Goal: Task Accomplishment & Management: Manage account settings

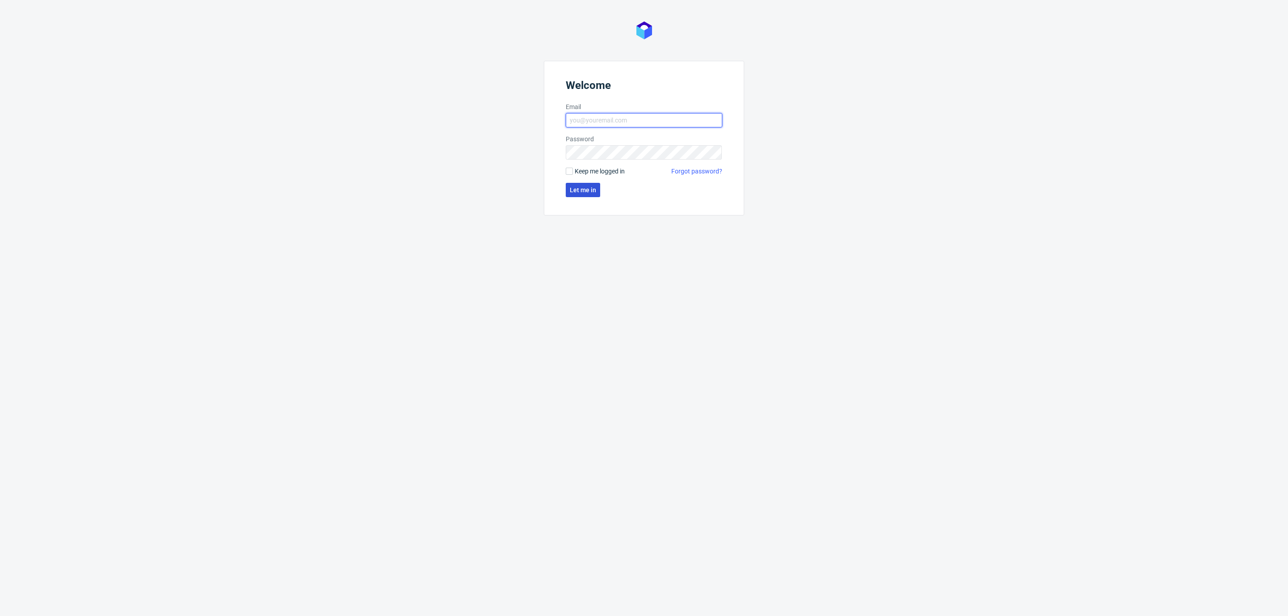
type input "[EMAIL_ADDRESS][DOMAIN_NAME]"
click at [580, 187] on span "Let me in" at bounding box center [583, 190] width 26 height 6
click at [596, 187] on span "Let me in" at bounding box center [583, 190] width 26 height 6
type input "[EMAIL_ADDRESS][DOMAIN_NAME]"
click at [584, 187] on span "Let me in" at bounding box center [583, 190] width 26 height 6
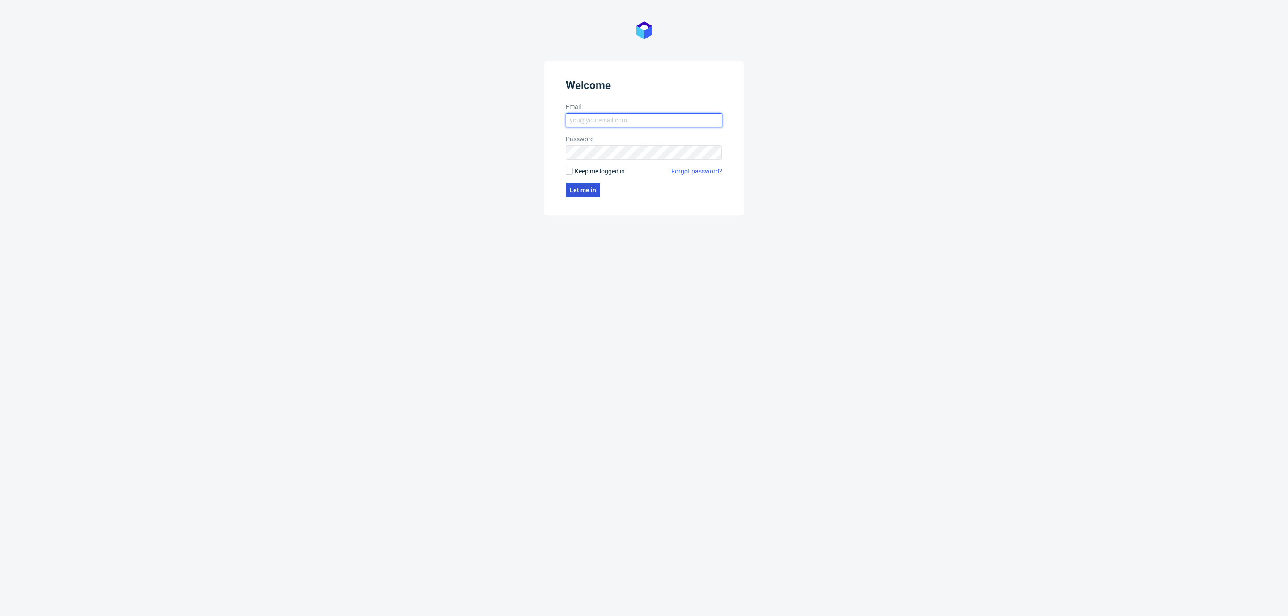
type input "[EMAIL_ADDRESS][DOMAIN_NAME]"
click at [596, 191] on span "Let me in" at bounding box center [583, 190] width 26 height 6
click at [576, 193] on span "Let me in" at bounding box center [583, 190] width 26 height 6
type input "[EMAIL_ADDRESS][DOMAIN_NAME]"
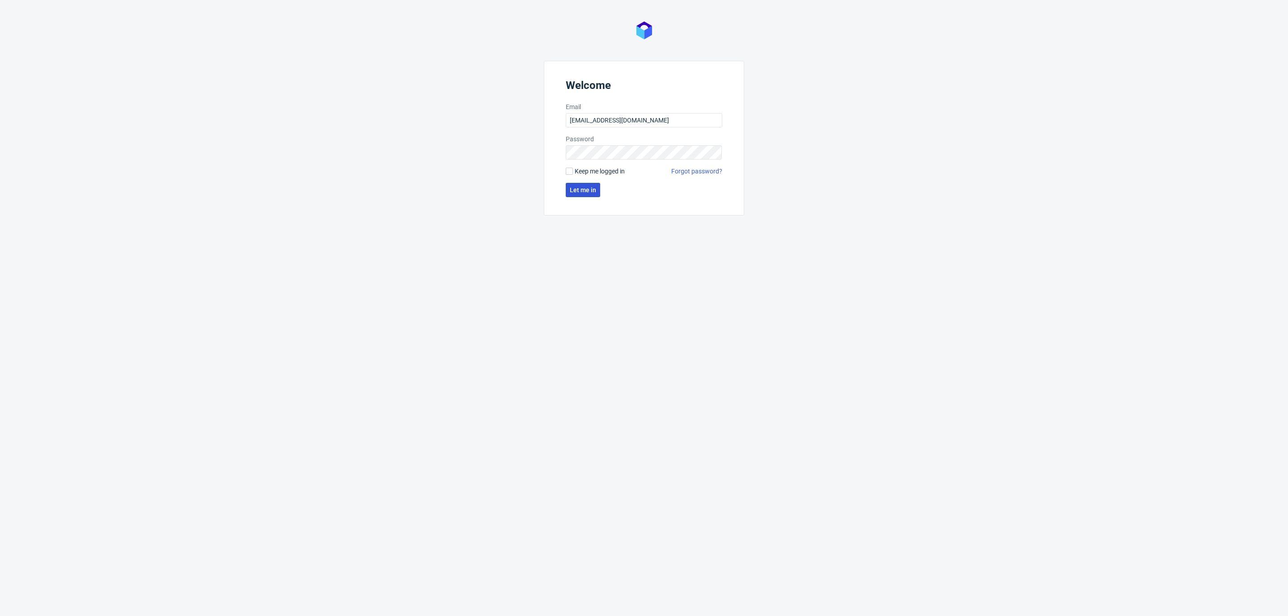
click at [589, 189] on span "Let me in" at bounding box center [583, 190] width 26 height 6
click at [589, 187] on span "Let me in" at bounding box center [583, 190] width 26 height 6
click at [572, 169] on div at bounding box center [569, 171] width 7 height 7
click at [572, 169] on input "Keep me logged in" at bounding box center [569, 171] width 7 height 7
checkbox input "true"
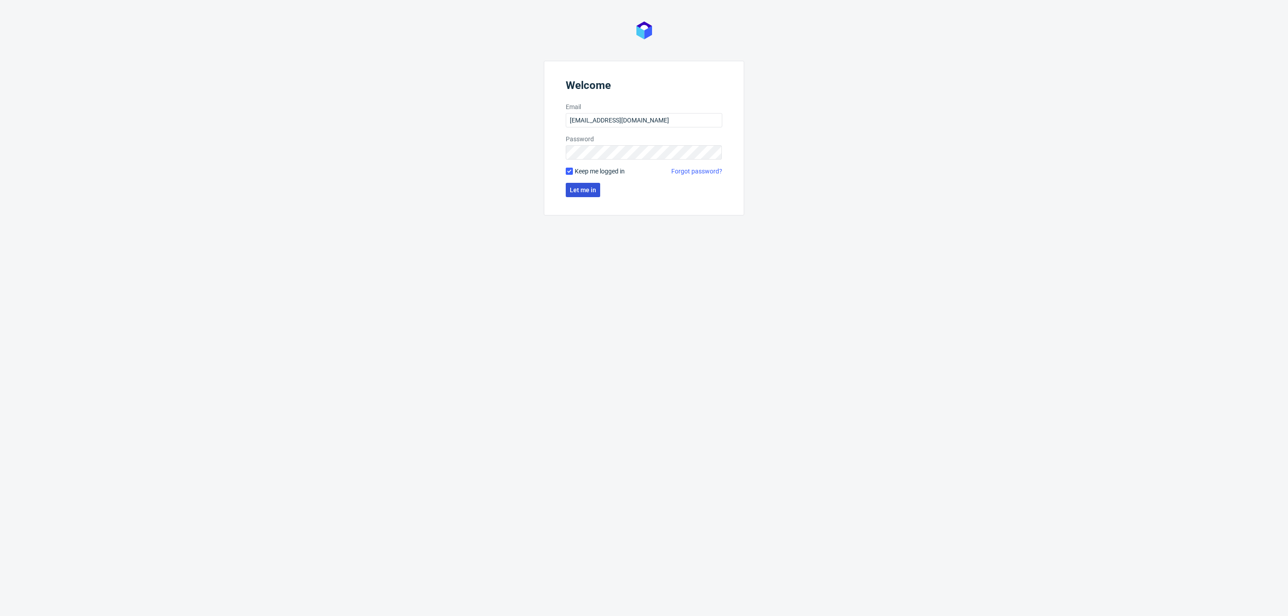
click at [577, 188] on span "Let me in" at bounding box center [583, 190] width 26 height 6
type input "[EMAIL_ADDRESS][DOMAIN_NAME]"
click at [596, 187] on button "Let me in" at bounding box center [583, 190] width 34 height 14
click at [584, 192] on span "Let me in" at bounding box center [583, 190] width 26 height 6
